Goal: Use online tool/utility: Utilize a website feature to perform a specific function

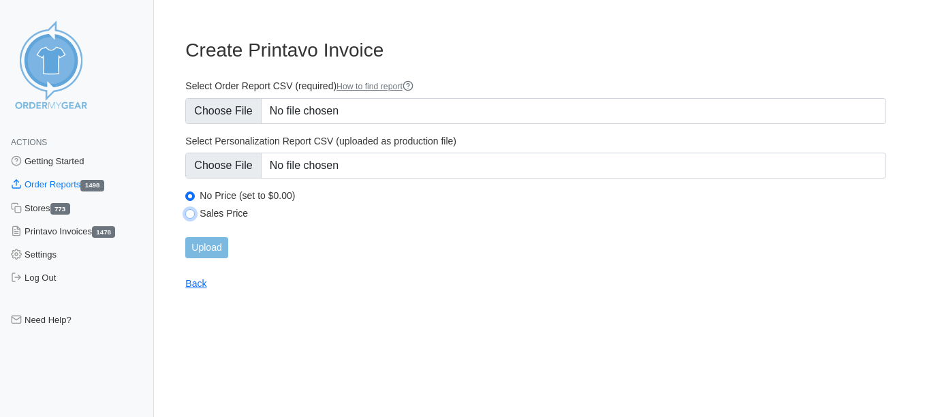
click at [185, 211] on input "Sales Price" at bounding box center [190, 214] width 10 height 10
radio input "true"
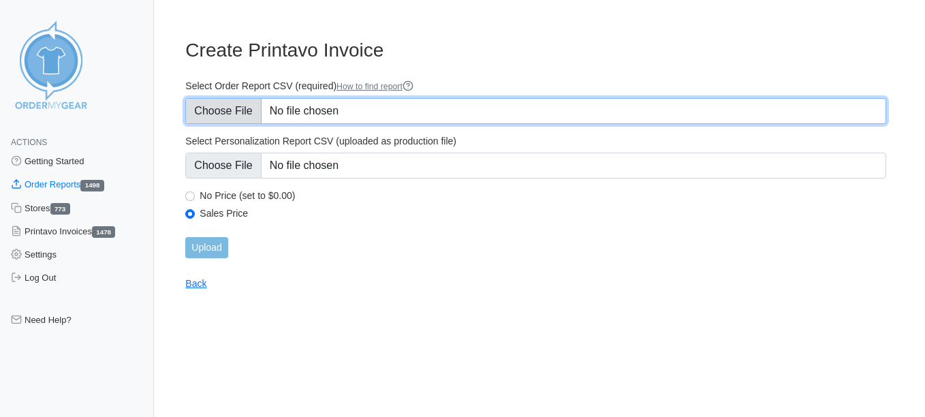
click at [221, 98] on input "Select Order Report CSV (required) How to find report" at bounding box center [535, 111] width 701 height 26
type input "C:\fakepath\8SG9D_order_report.csv"
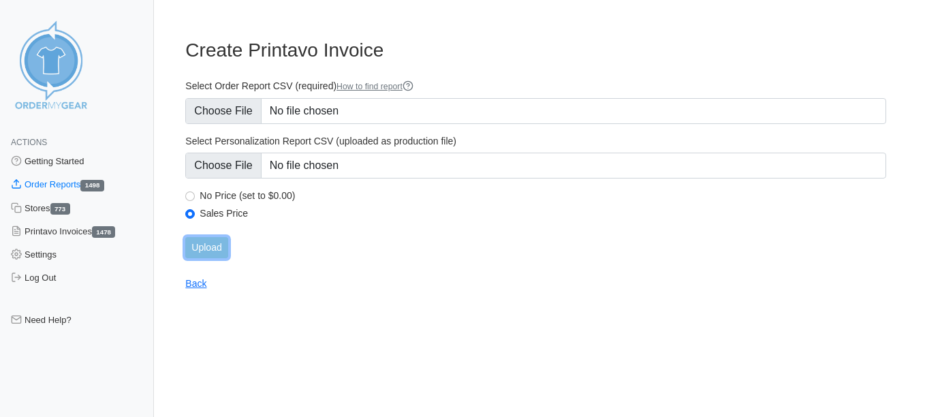
click at [217, 247] on input "Upload" at bounding box center [206, 247] width 42 height 21
